Goal: Obtain resource: Obtain resource

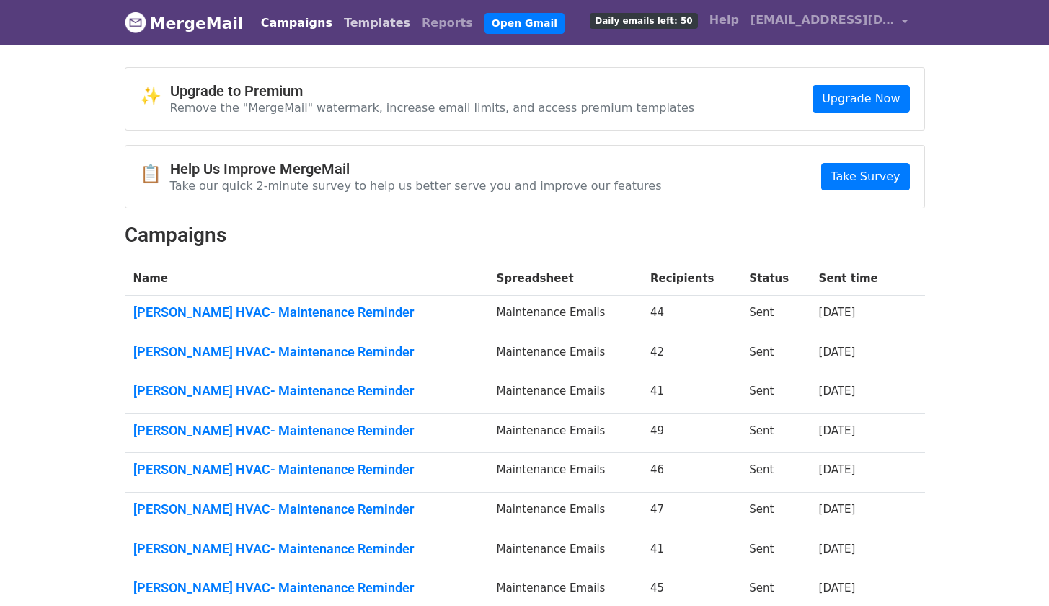
click at [338, 27] on link "Templates" at bounding box center [377, 23] width 78 height 29
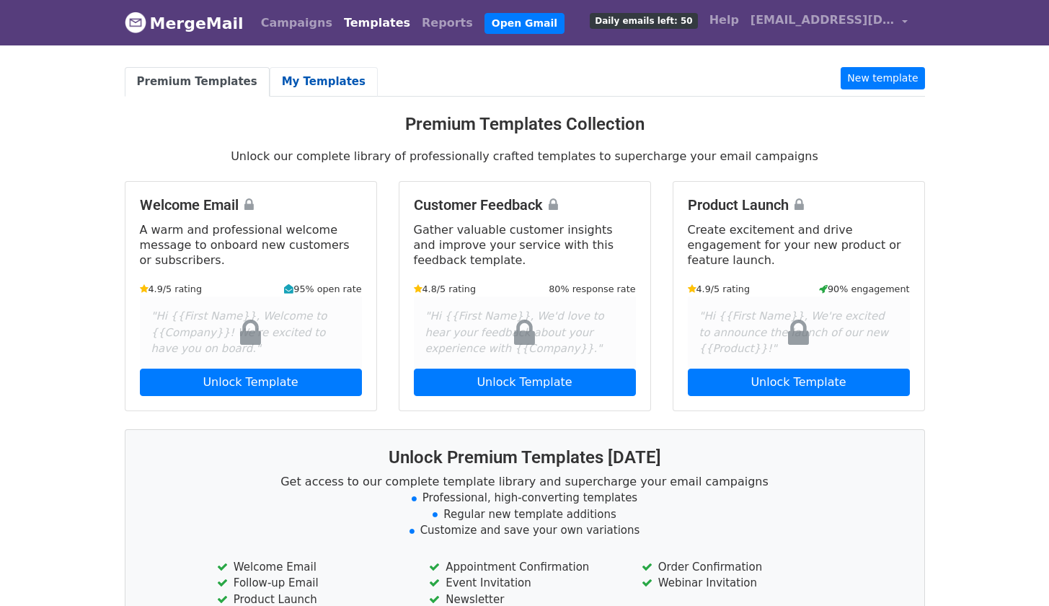
click at [318, 82] on link "My Templates" at bounding box center [324, 82] width 108 height 30
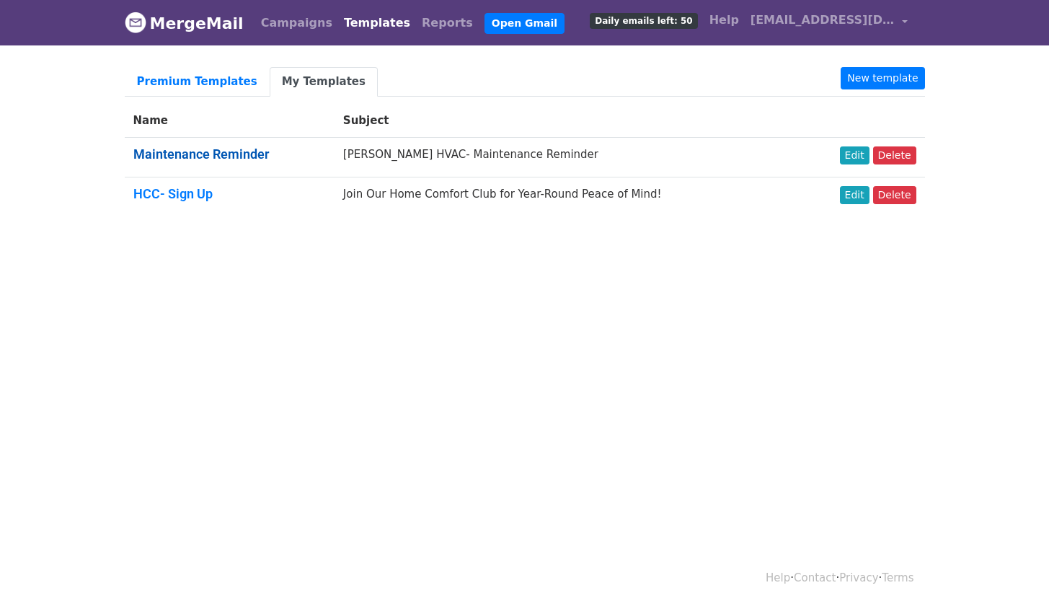
click at [239, 151] on link "Maintenance Reminder" at bounding box center [201, 153] width 136 height 15
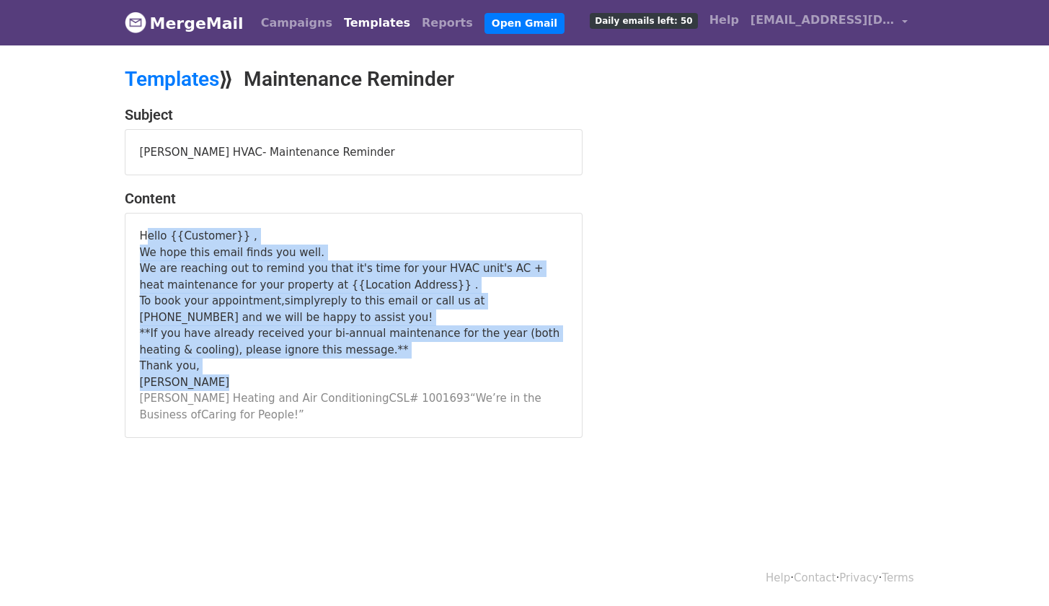
drag, startPoint x: 139, startPoint y: 235, endPoint x: 296, endPoint y: 377, distance: 211.8
click at [296, 377] on div "Hello {{Customer}} , We hope this email finds you well. We are reaching out to …" at bounding box center [354, 325] width 428 height 195
click at [353, 336] on div "**If you have already received your bi-annual maintenance for the year (both he…" at bounding box center [354, 341] width 428 height 32
drag, startPoint x: 333, startPoint y: 345, endPoint x: 137, endPoint y: 232, distance: 226.1
click at [137, 232] on div "Hello {{Customer}} , We hope this email finds you well. We are reaching out to …" at bounding box center [353, 324] width 456 height 223
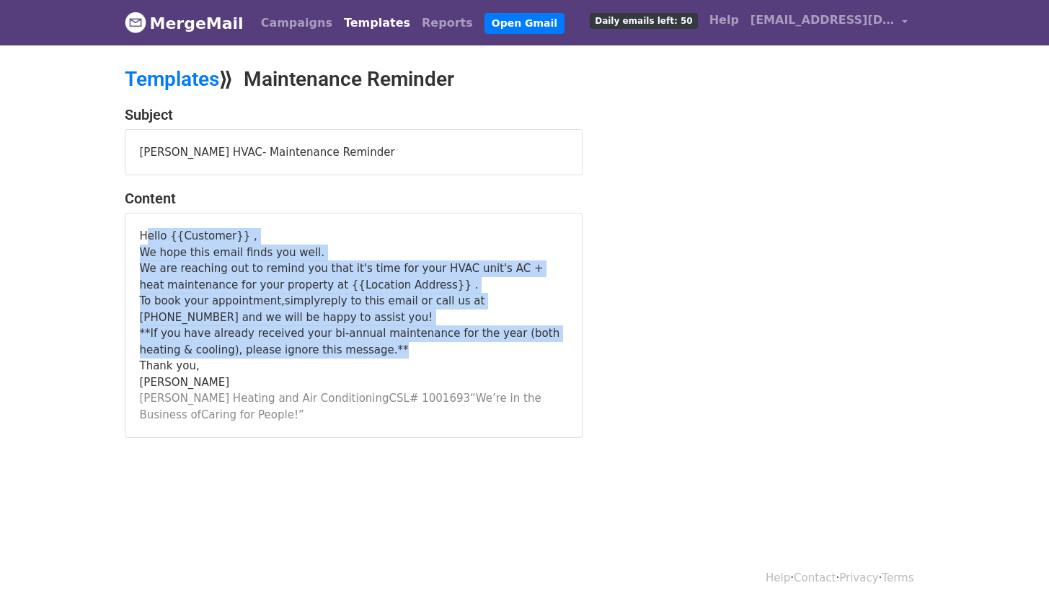
copy div "Hello {{Customer}} , We hope this email finds you well. We are reaching out to …"
